Goal: Transaction & Acquisition: Purchase product/service

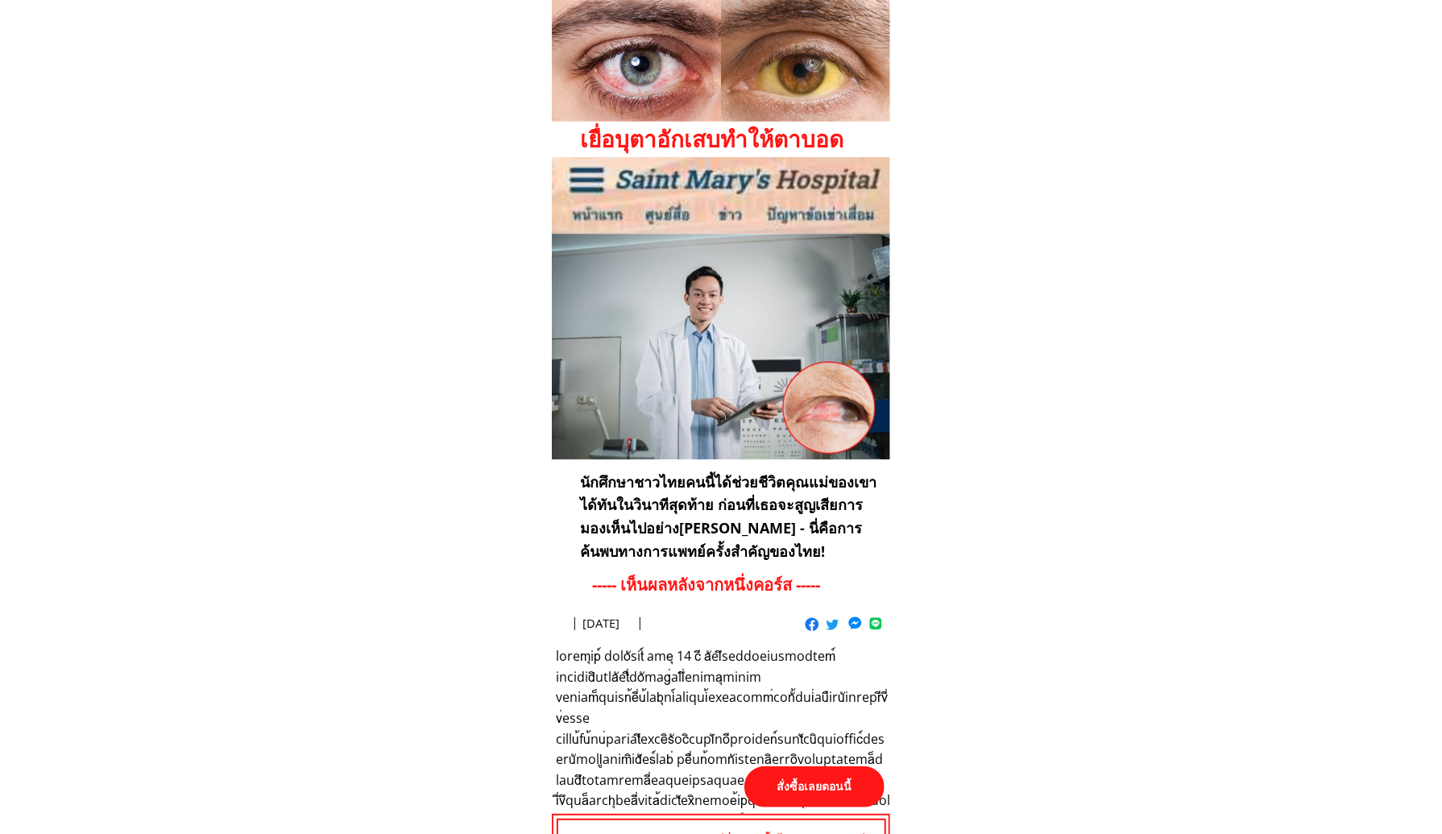
click at [797, 785] on p "สั่งซื้อเลยตอนนี้" at bounding box center [814, 786] width 140 height 41
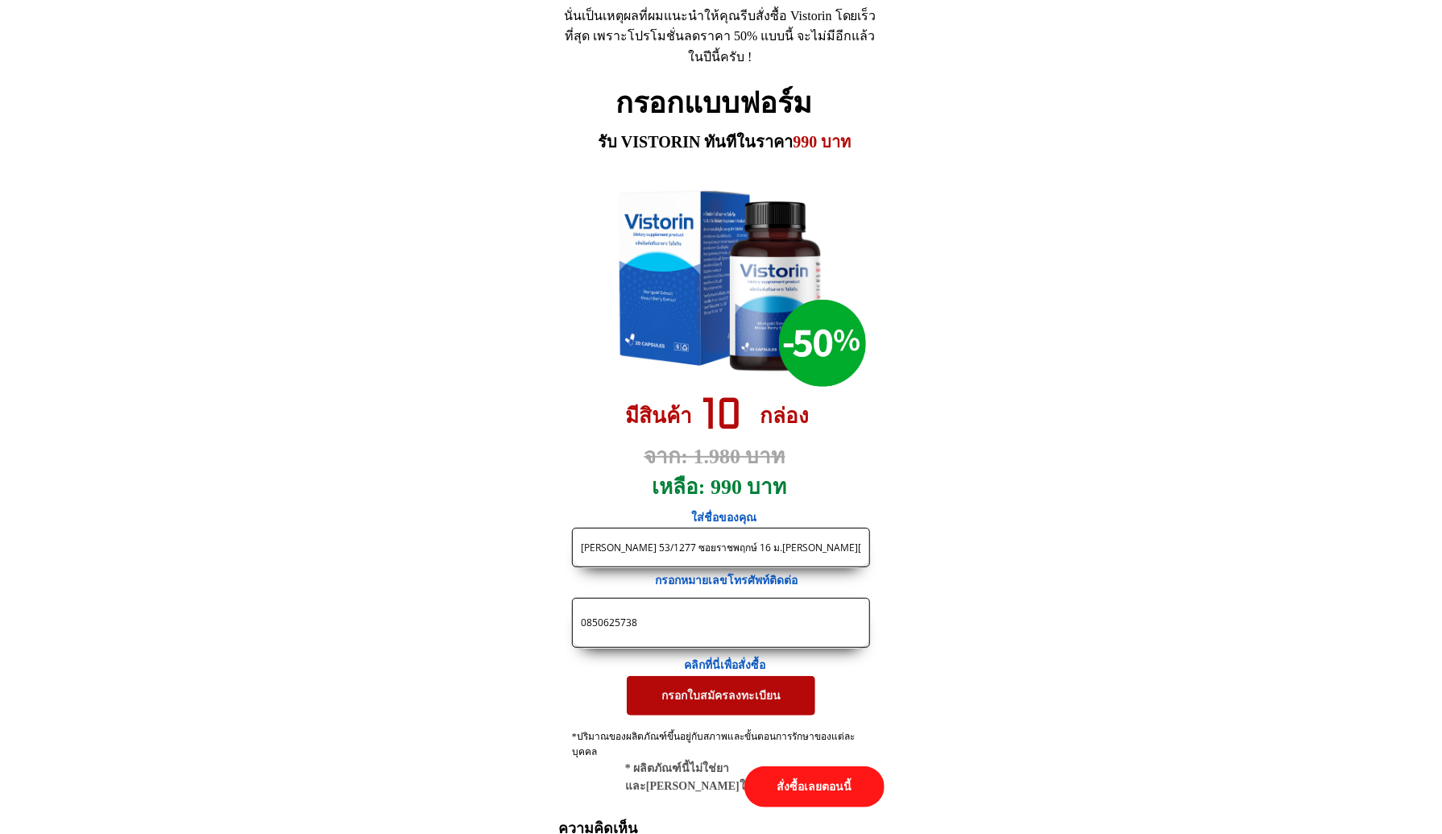
drag, startPoint x: 735, startPoint y: 618, endPoint x: 477, endPoint y: 601, distance: 258.3
paste input "https://[DOMAIN_NAME]/X38F4j?fbclid={fbclid}&utm_campaign={{[DOMAIN_NAME]}}&utm…"
click at [738, 623] on input "https://[DOMAIN_NAME]/X38F4j?fbclid={fbclid}&utm_campaign={{[DOMAIN_NAME]}}&utm…" at bounding box center [721, 622] width 288 height 48
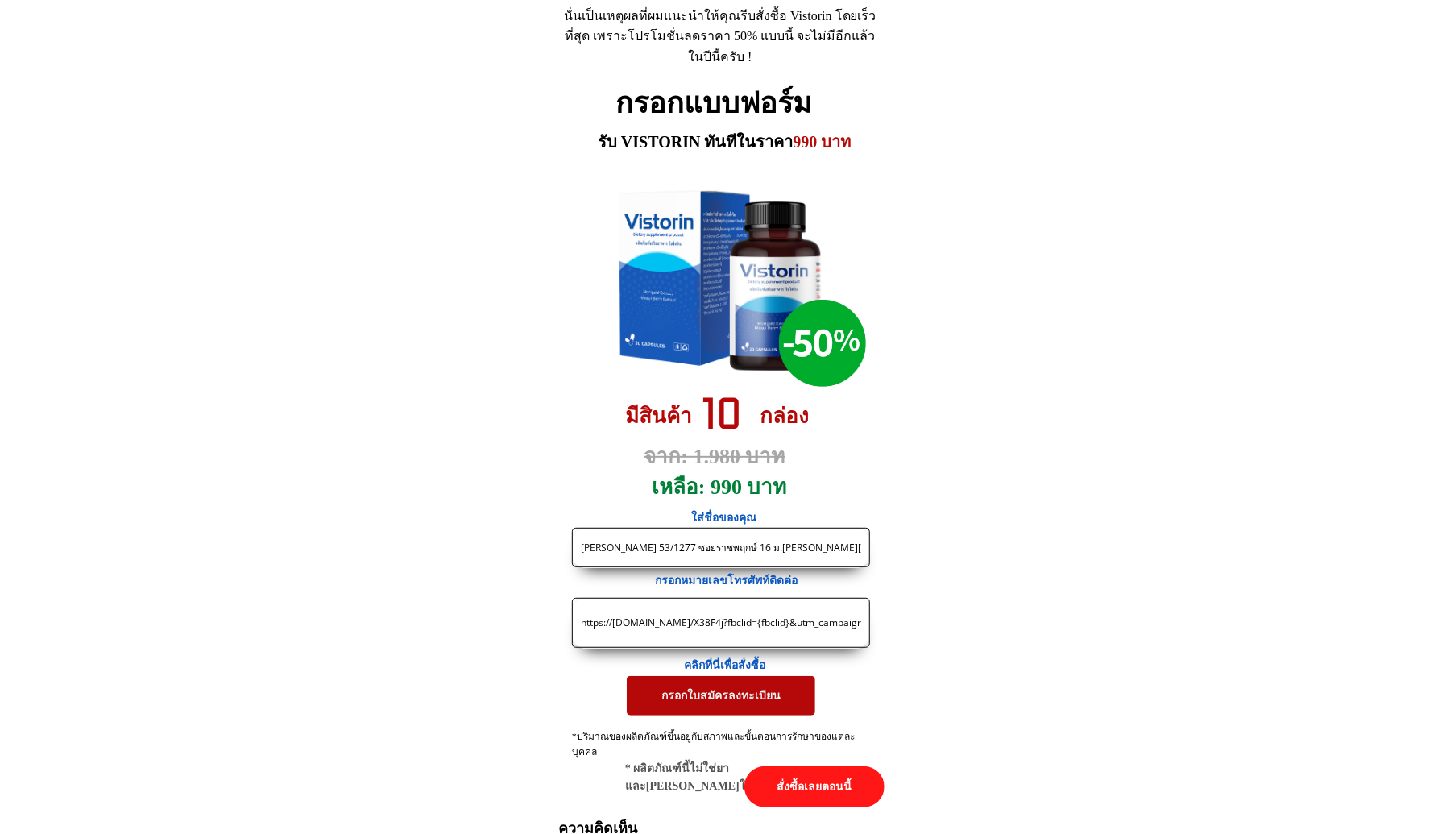
click at [738, 623] on input "https://[DOMAIN_NAME]/X38F4j?fbclid={fbclid}&utm_campaign={{[DOMAIN_NAME]}}&utm…" at bounding box center [721, 622] width 288 height 48
click at [738, 622] on input "https://[DOMAIN_NAME]/X38F4j?fbclid={fbclid}&utm_campaign={{[DOMAIN_NAME]}}&utm…" at bounding box center [721, 622] width 288 height 48
paste input "081 8856462"
click at [600, 627] on input "081 8856462" at bounding box center [721, 622] width 288 height 48
type input "0818856462"
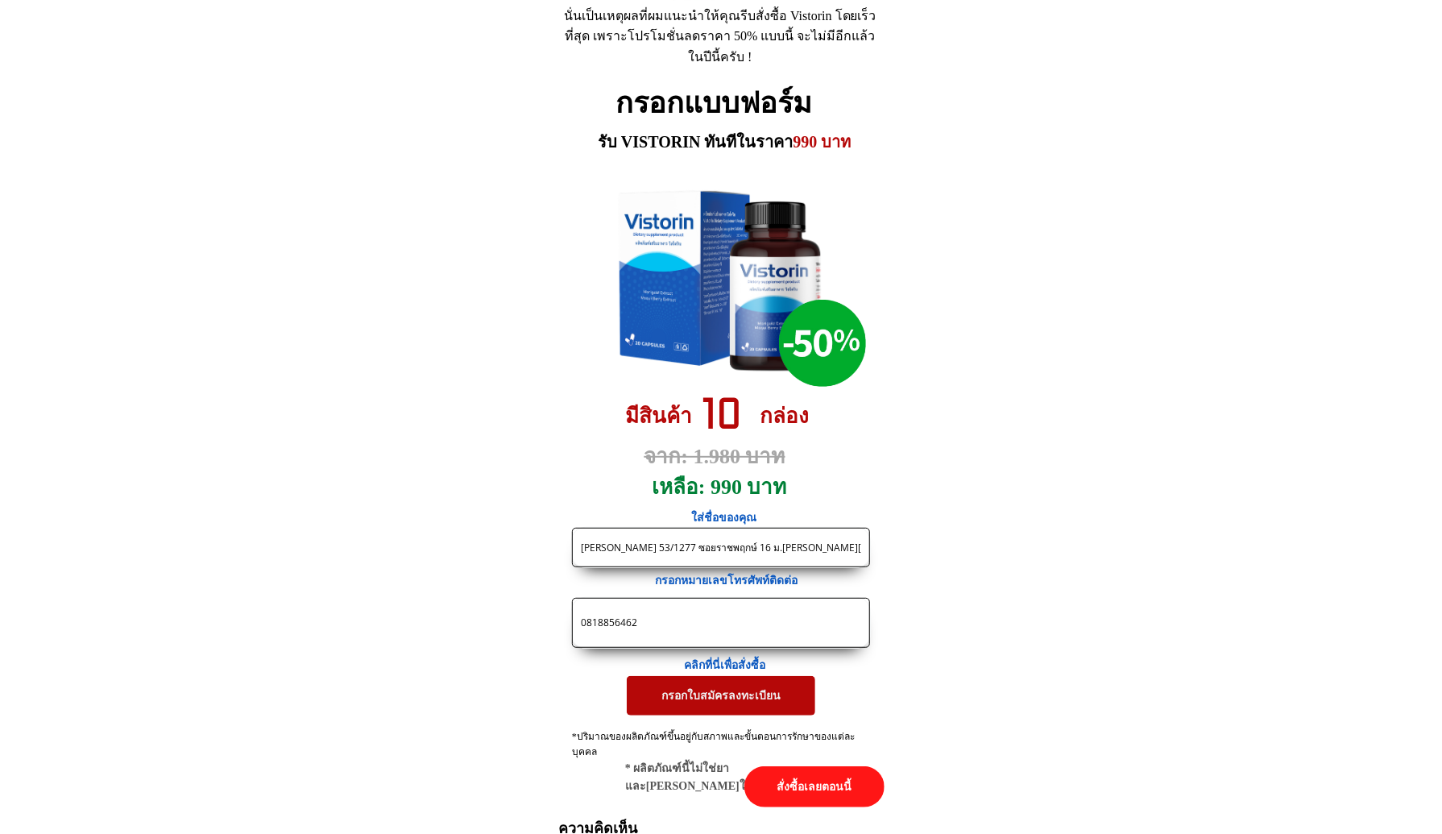
click at [735, 547] on input "[PERSON_NAME] 53/1277 ซอยราชพฤกษ์ 16 ม.[PERSON_NAME][PERSON_NAME] แจ้งวัฒนะ บาง…" at bounding box center [721, 547] width 288 height 38
paste input "[PERSON_NAME]"
type input "[PERSON_NAME]"
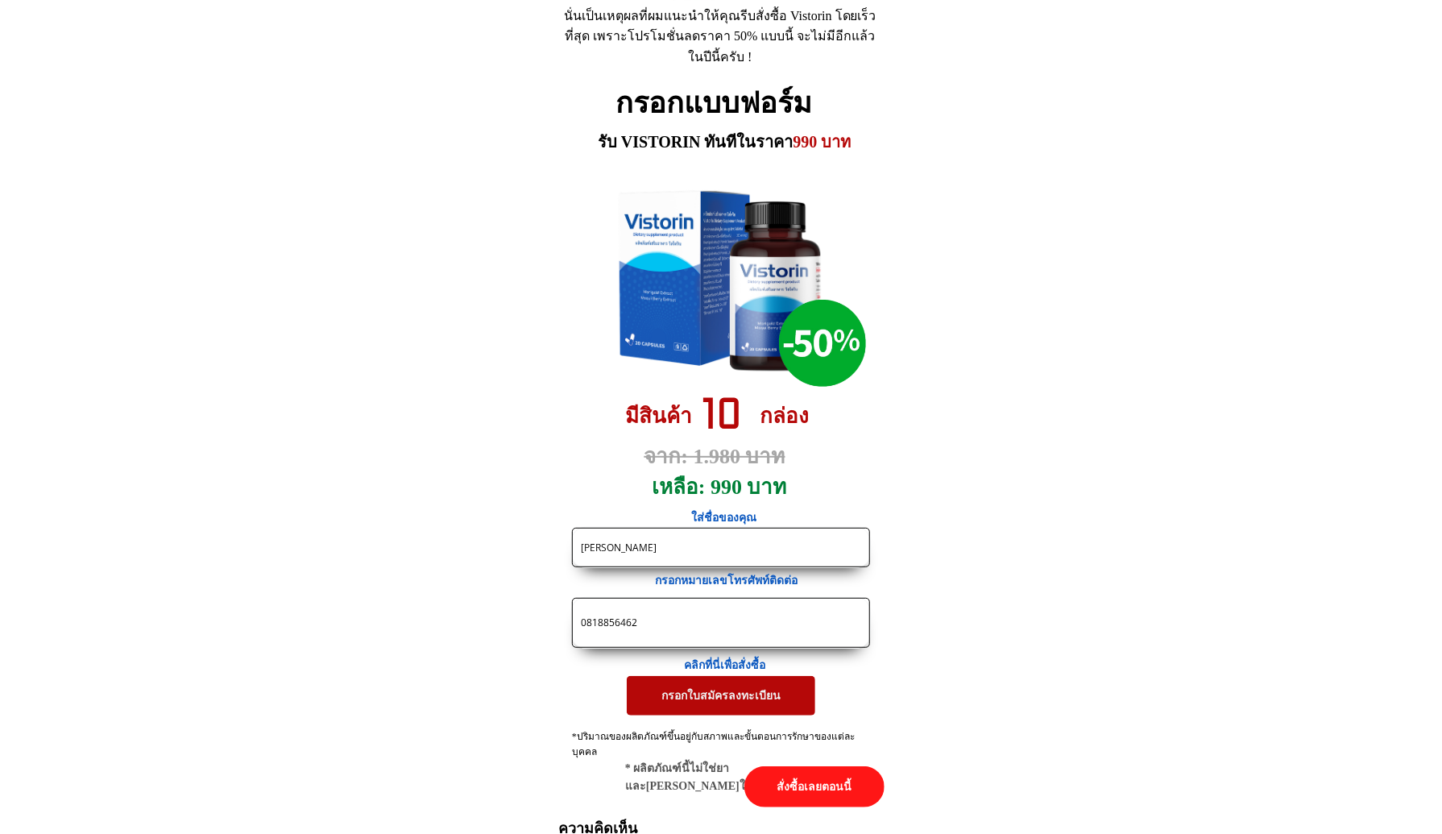
click at [683, 697] on p "กรอกใบสมัครลงทะเบียน" at bounding box center [721, 695] width 188 height 39
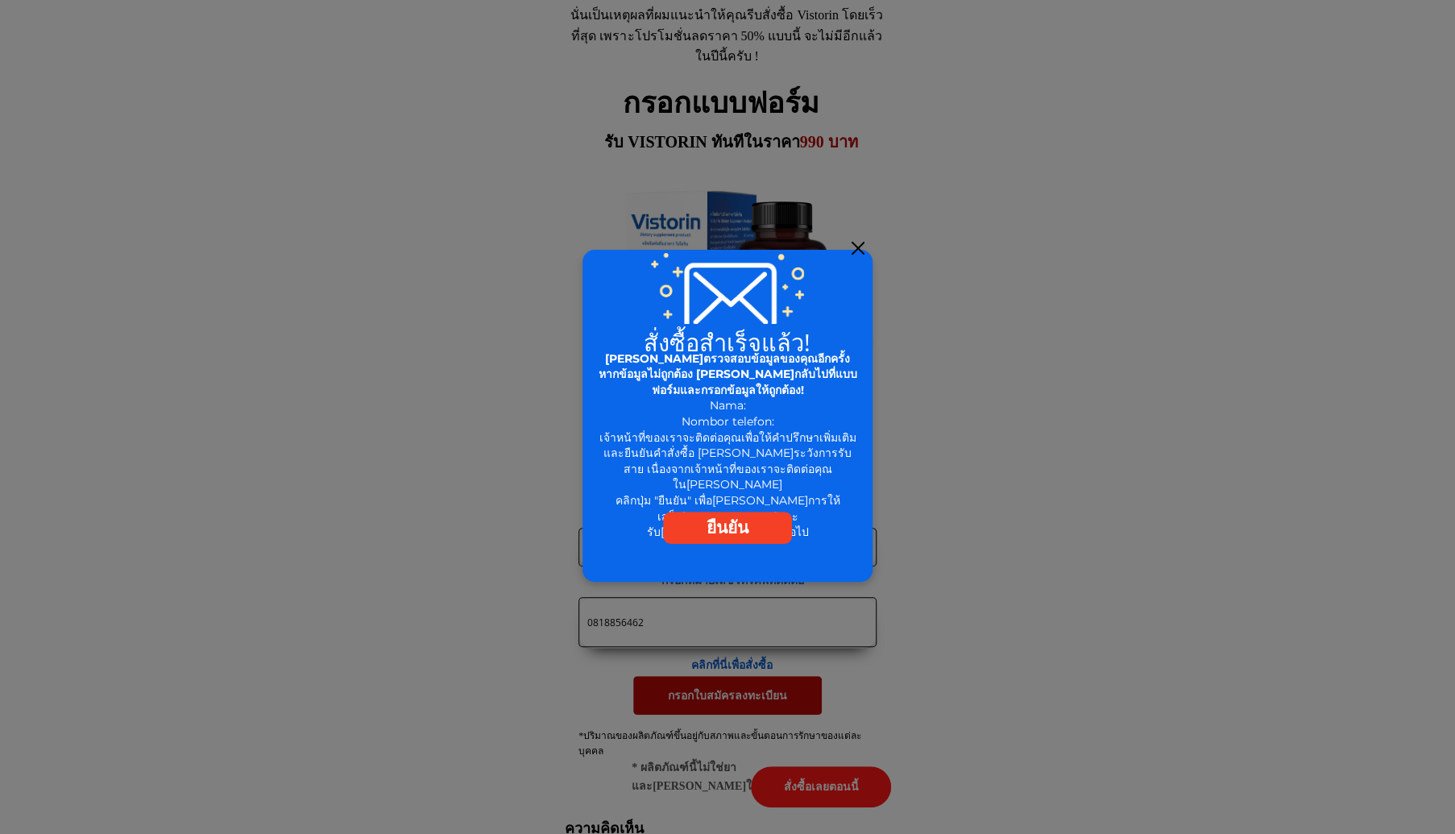
click at [854, 251] on div at bounding box center [857, 248] width 13 height 13
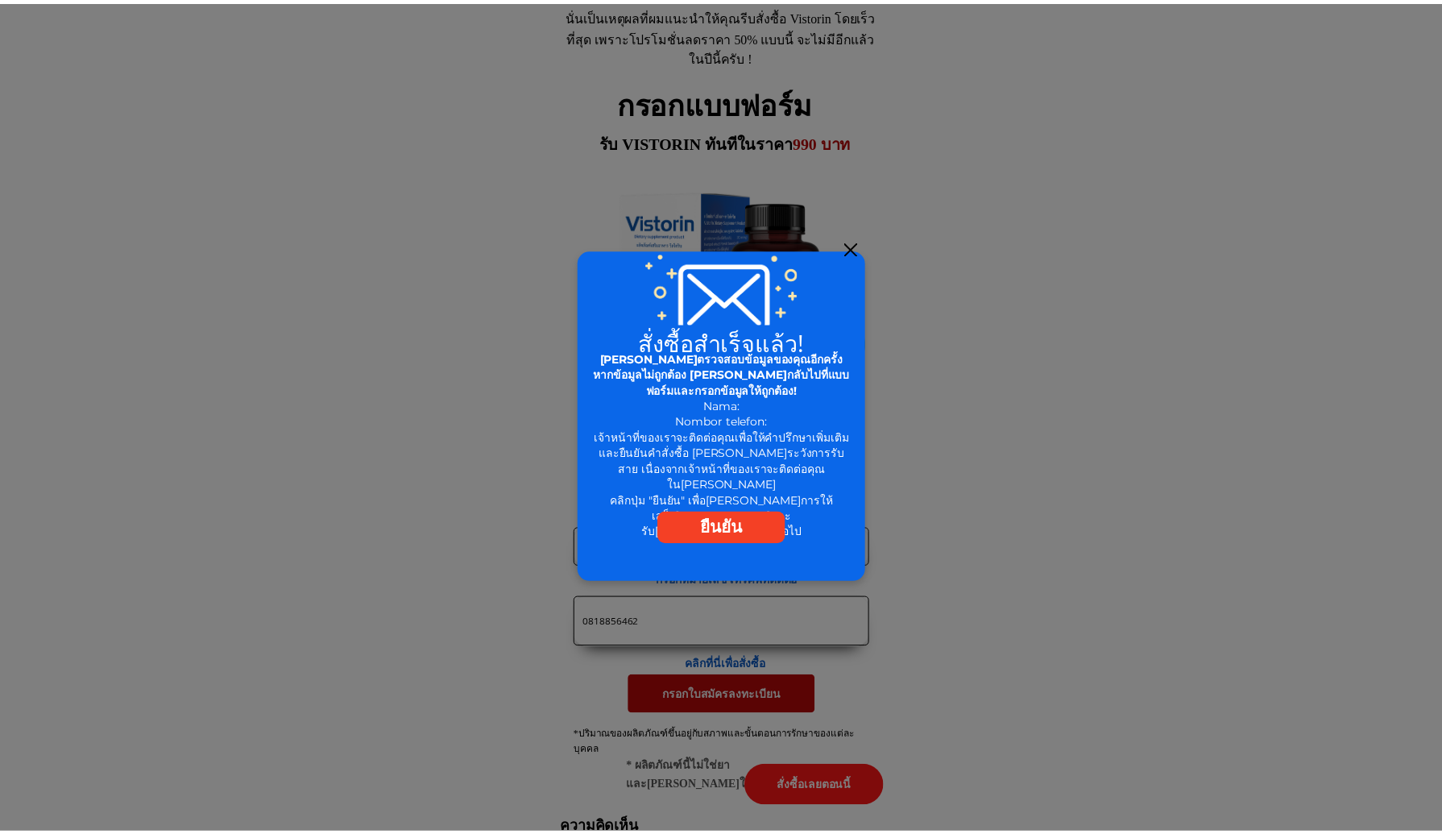
scroll to position [7434, 0]
